Goal: Task Accomplishment & Management: Complete application form

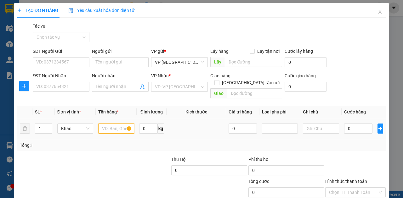
click at [119, 124] on input "text" at bounding box center [116, 129] width 36 height 10
type input "bì bưởi"
click at [86, 59] on input "SĐT Người Gửi" at bounding box center [61, 62] width 57 height 10
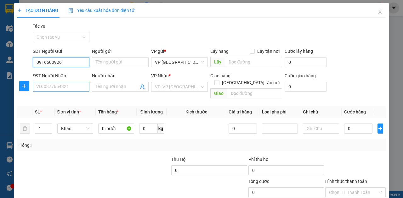
type input "0916600926"
click at [79, 85] on input "SĐT Người Nhận" at bounding box center [61, 87] width 57 height 10
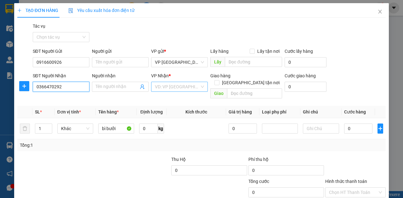
type input "0366470292"
click at [184, 86] on input "search" at bounding box center [177, 86] width 45 height 9
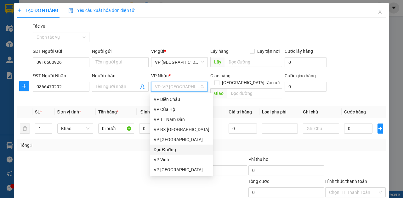
click at [172, 150] on div "Dọc Đường" at bounding box center [182, 149] width 56 height 7
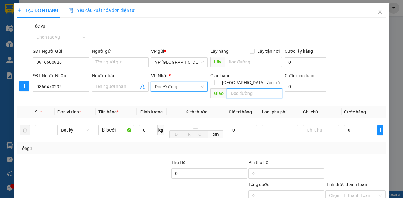
click at [256, 88] on input "text" at bounding box center [254, 93] width 55 height 10
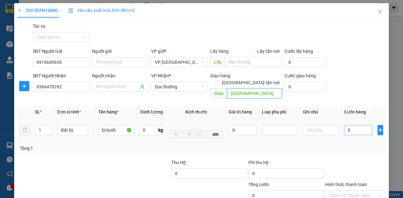
type input "[GEOGRAPHIC_DATA]"
click at [361, 125] on input "0" at bounding box center [358, 130] width 28 height 10
type input "1"
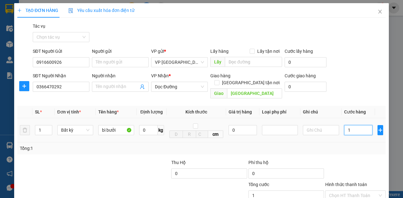
type input "10"
type input "100"
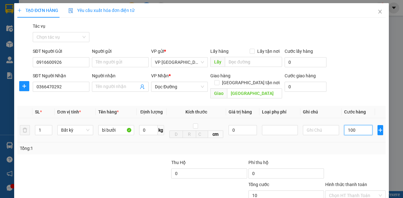
type input "100"
type input "1.000"
type input "10.000"
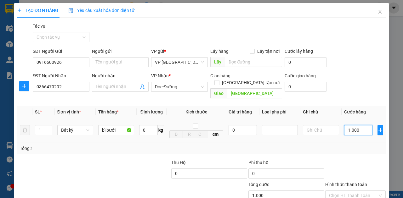
type input "10.000"
type input "100.000"
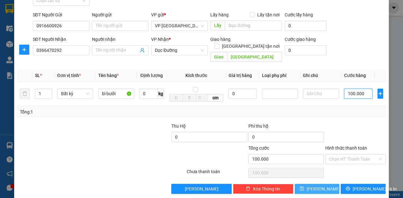
scroll to position [37, 0]
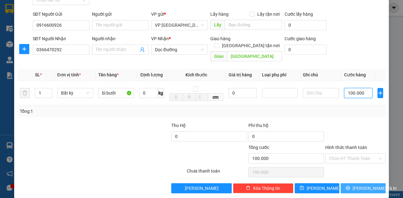
type input "100.000"
click at [350, 186] on span "printer" at bounding box center [348, 188] width 4 height 5
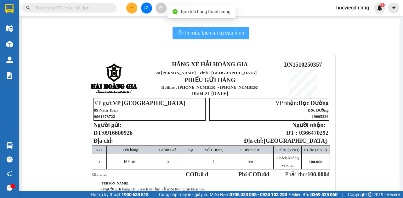
click at [208, 35] on span "In mẫu biên lai tự cấu hình" at bounding box center [214, 33] width 59 height 8
